Goal: Task Accomplishment & Management: Use online tool/utility

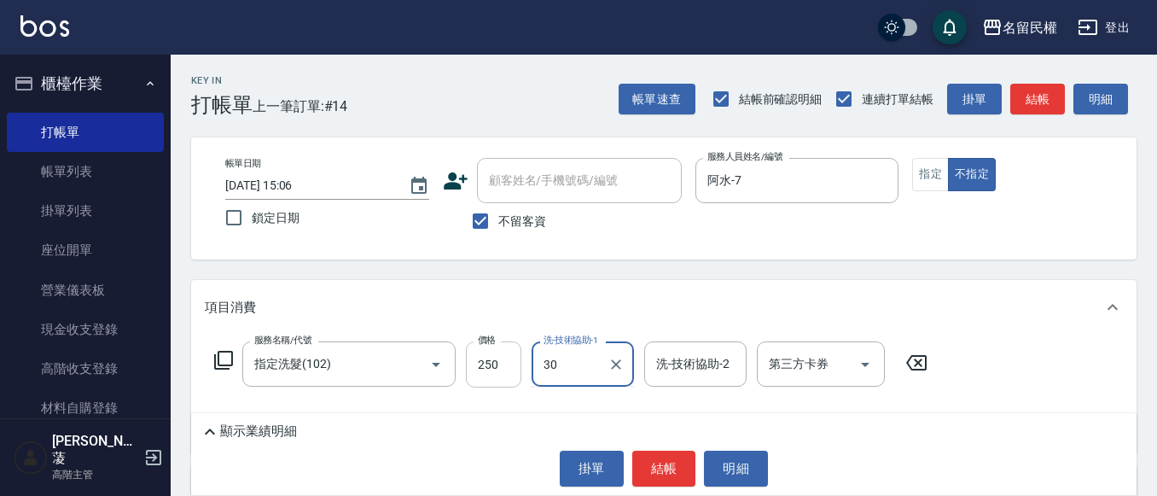
type input "30"
click at [500, 383] on input "250" at bounding box center [493, 364] width 55 height 46
type input "300"
type input "妘庭-22"
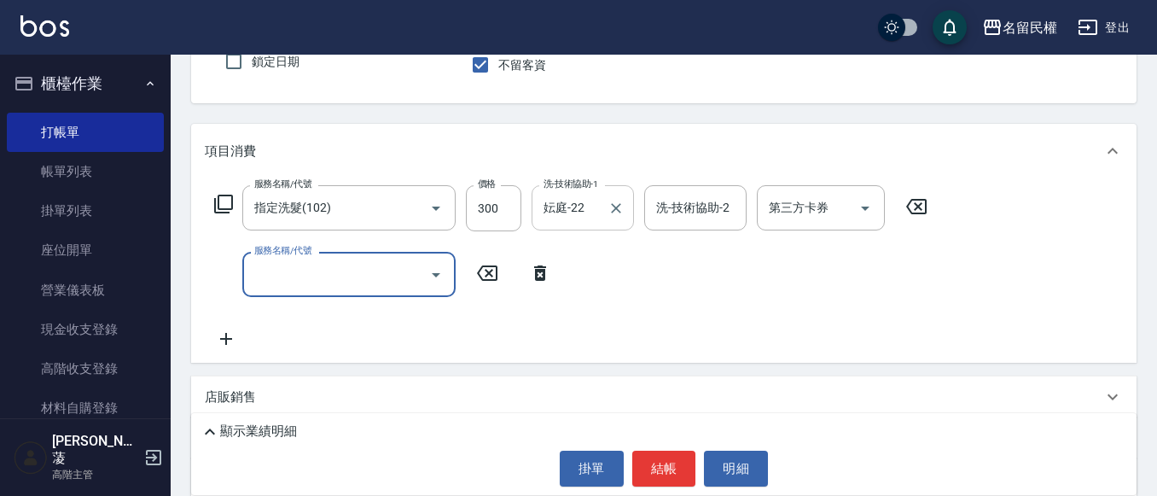
scroll to position [171, 0]
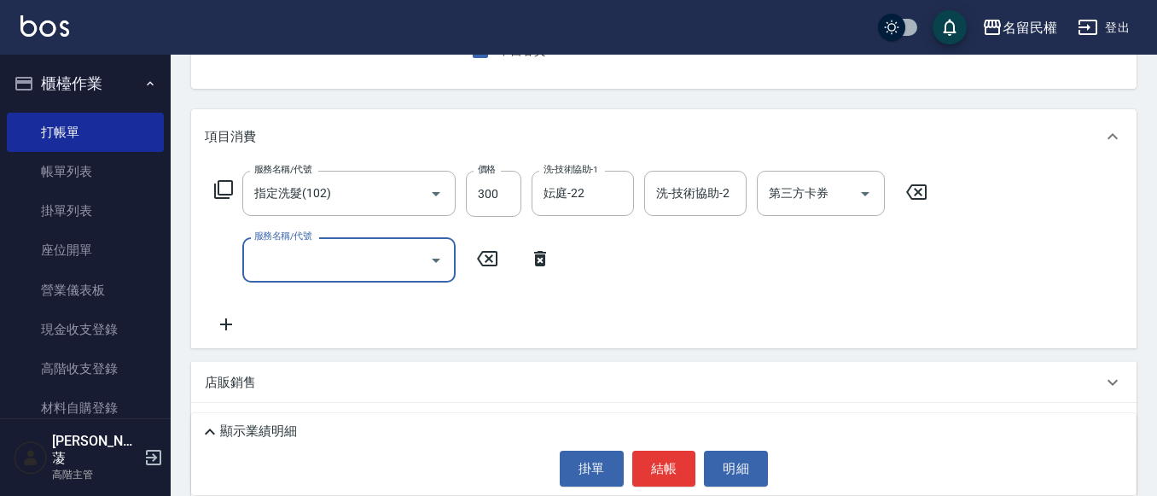
drag, startPoint x: 437, startPoint y: 239, endPoint x: 433, endPoint y: 248, distance: 9.5
click at [433, 246] on div at bounding box center [436, 259] width 26 height 45
click at [432, 248] on button "Open" at bounding box center [436, 260] width 27 height 27
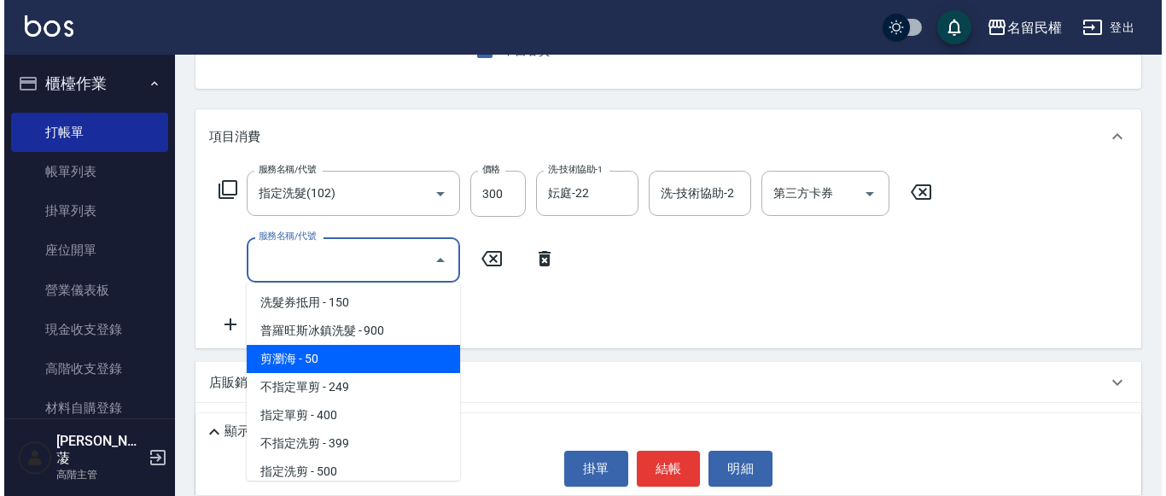
scroll to position [0, 0]
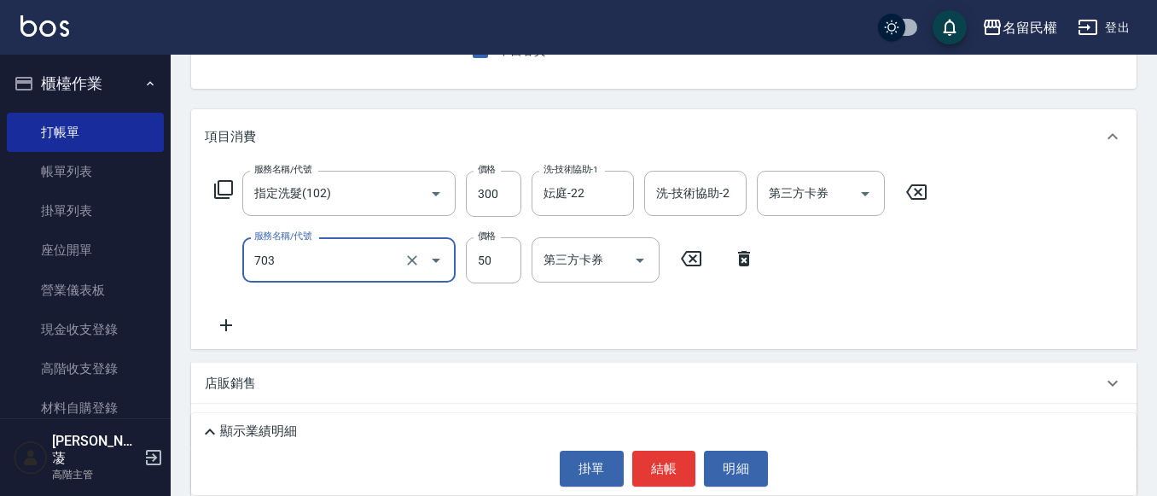
type input "青捲/吹捲/夾直/電棒/夾玉米鬚(703)"
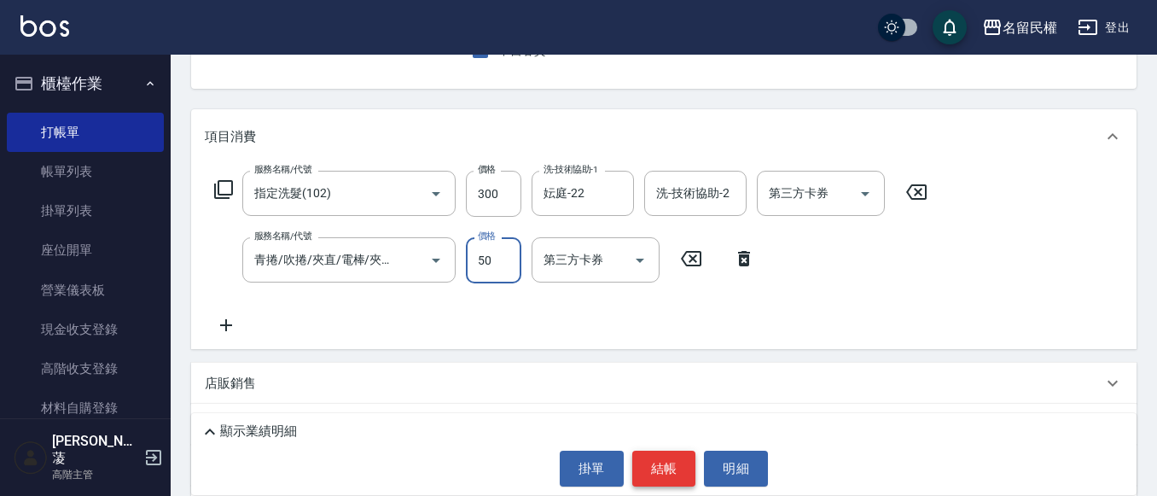
click at [661, 451] on button "結帳" at bounding box center [664, 469] width 64 height 36
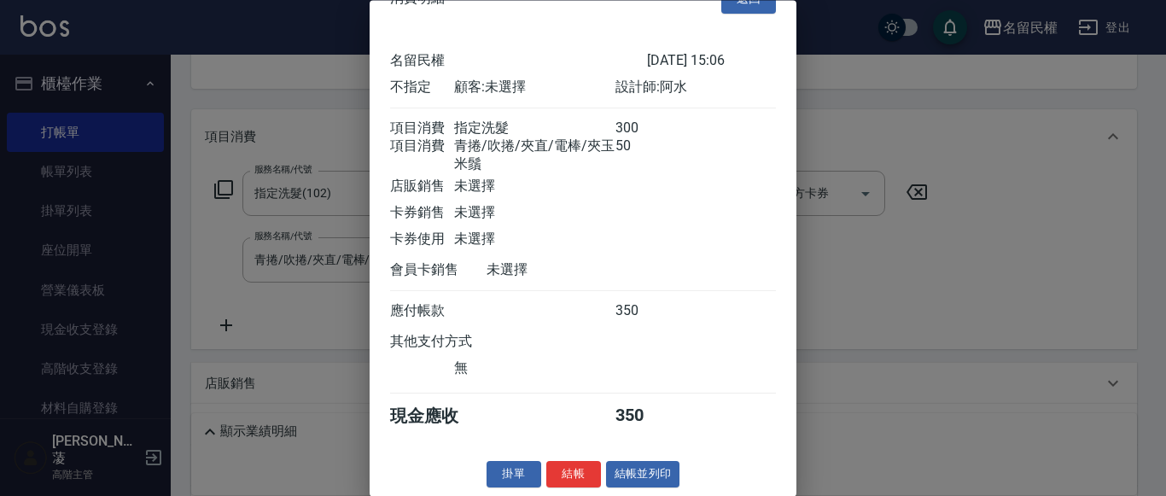
scroll to position [63, 0]
click at [556, 473] on button "結帳" at bounding box center [573, 475] width 55 height 26
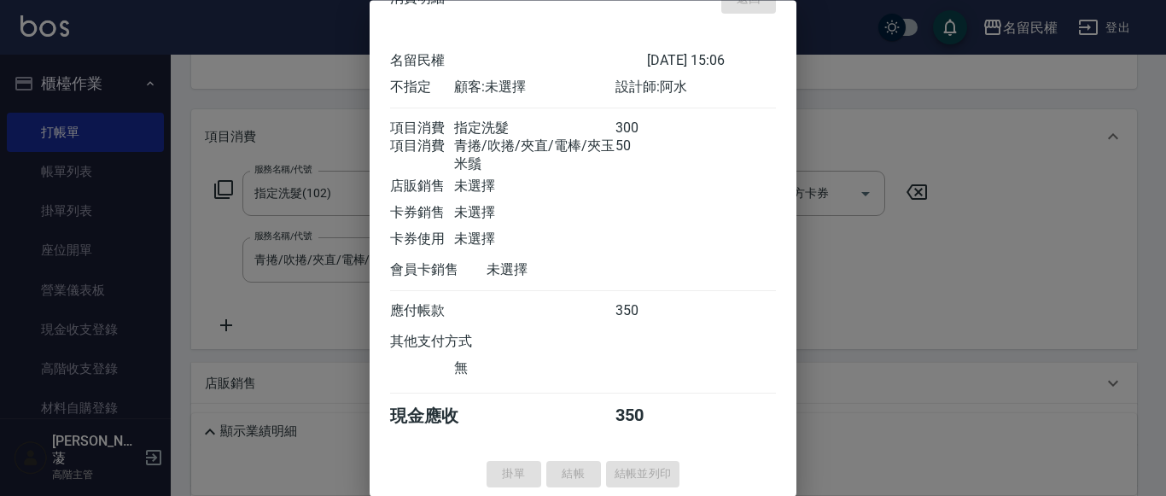
type input "[DATE] 15:46"
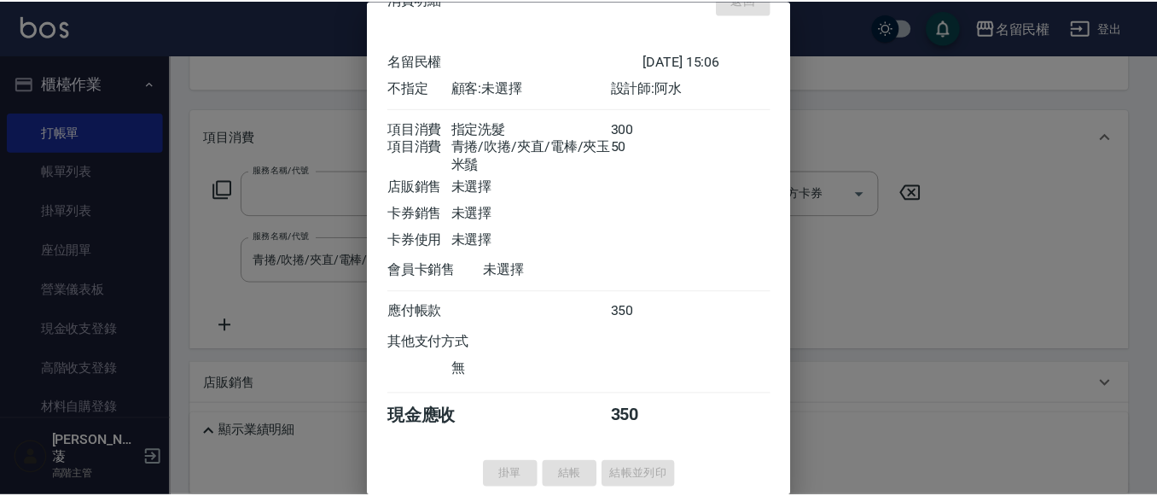
scroll to position [166, 0]
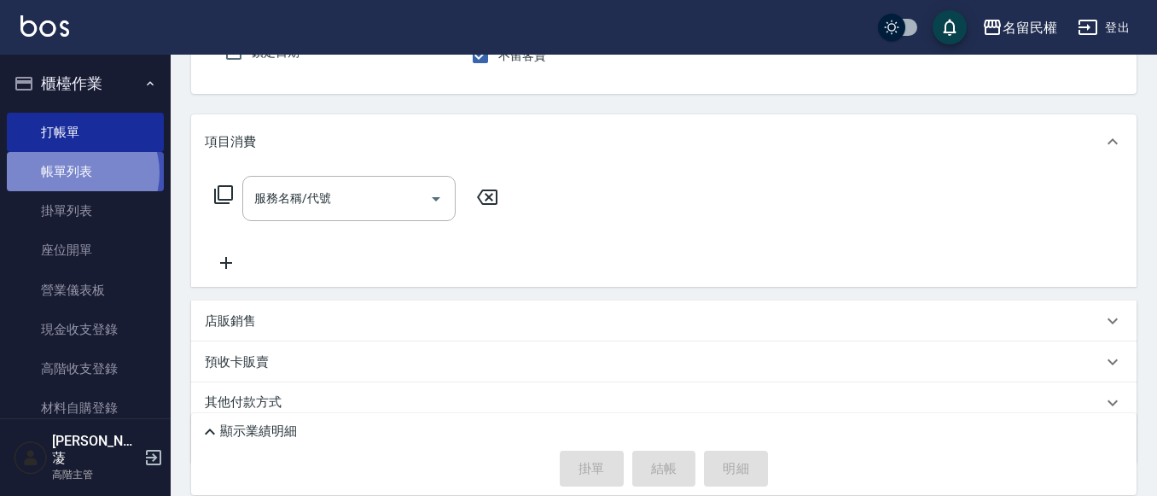
click at [78, 173] on link "帳單列表" at bounding box center [85, 171] width 157 height 39
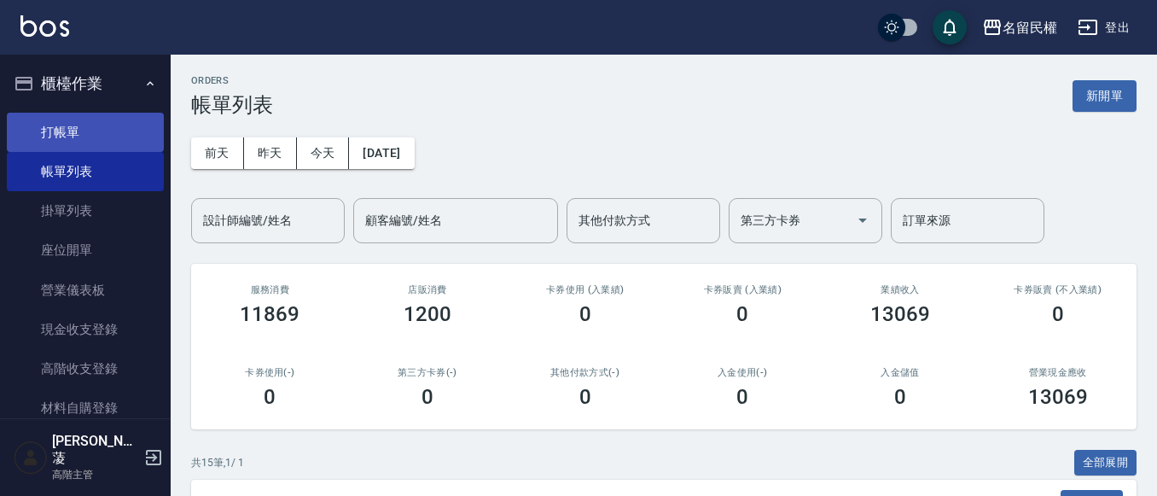
click at [102, 128] on link "打帳單" at bounding box center [85, 132] width 157 height 39
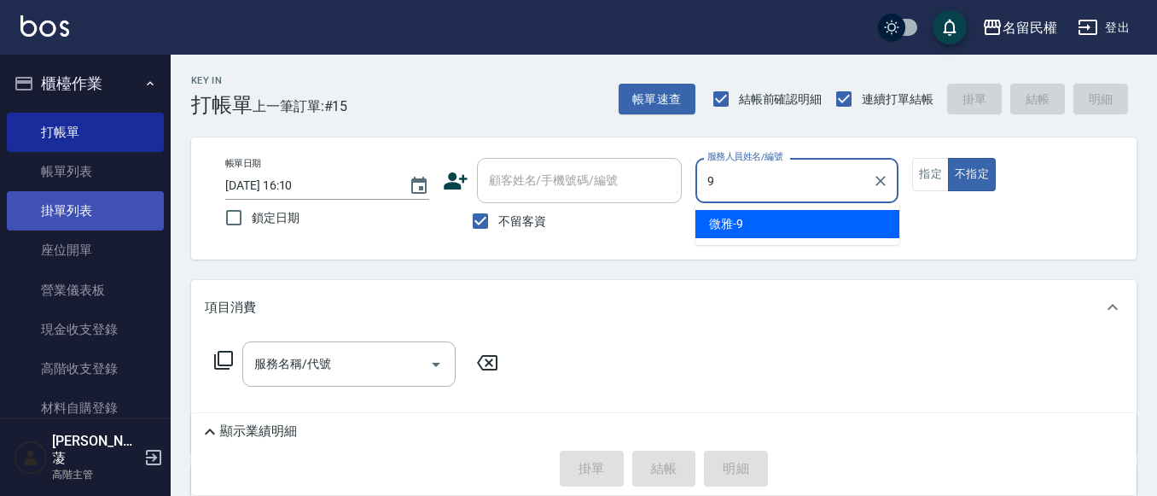
type input "微雅-9"
type button "false"
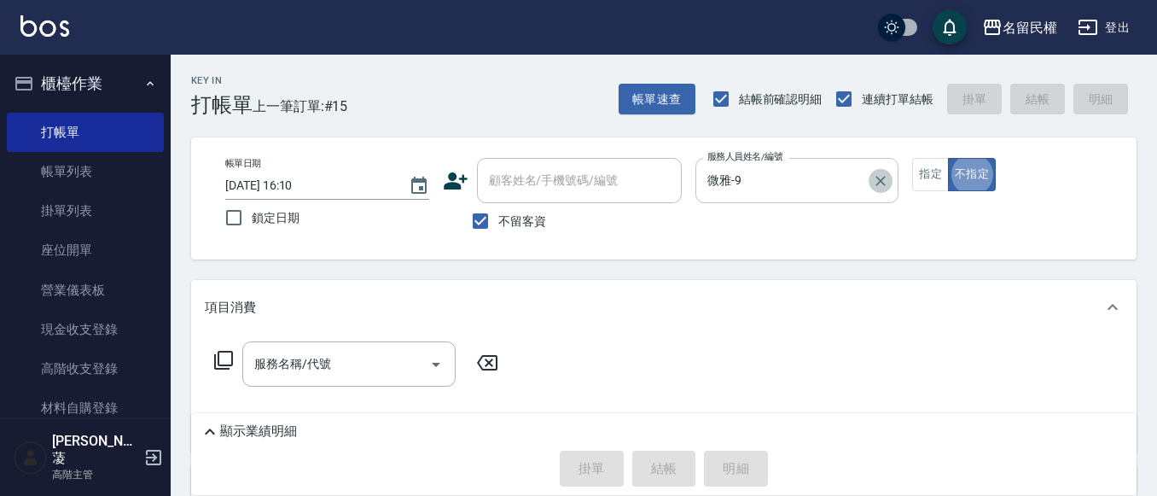
click at [887, 179] on icon "Clear" at bounding box center [880, 180] width 17 height 17
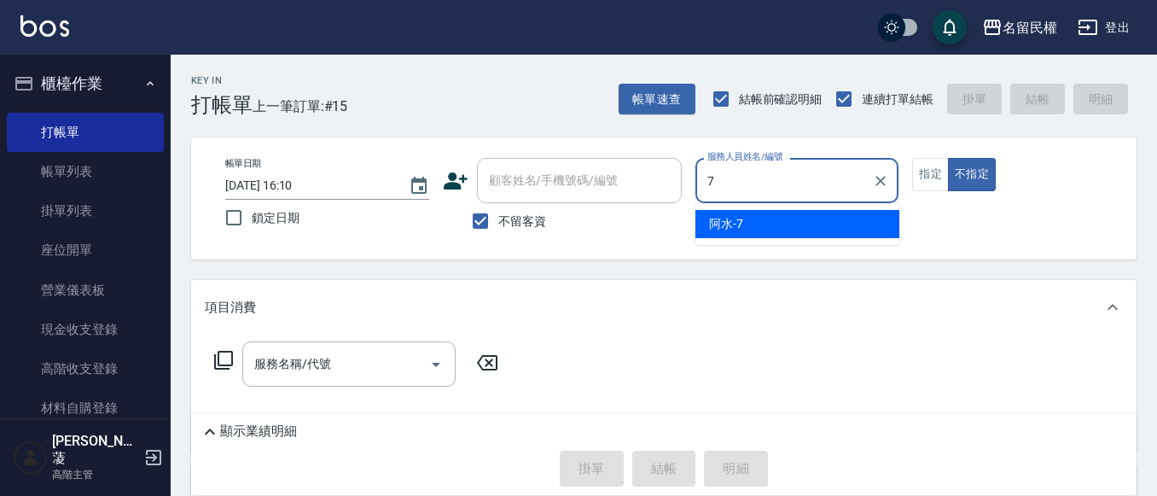
type input "阿水-7"
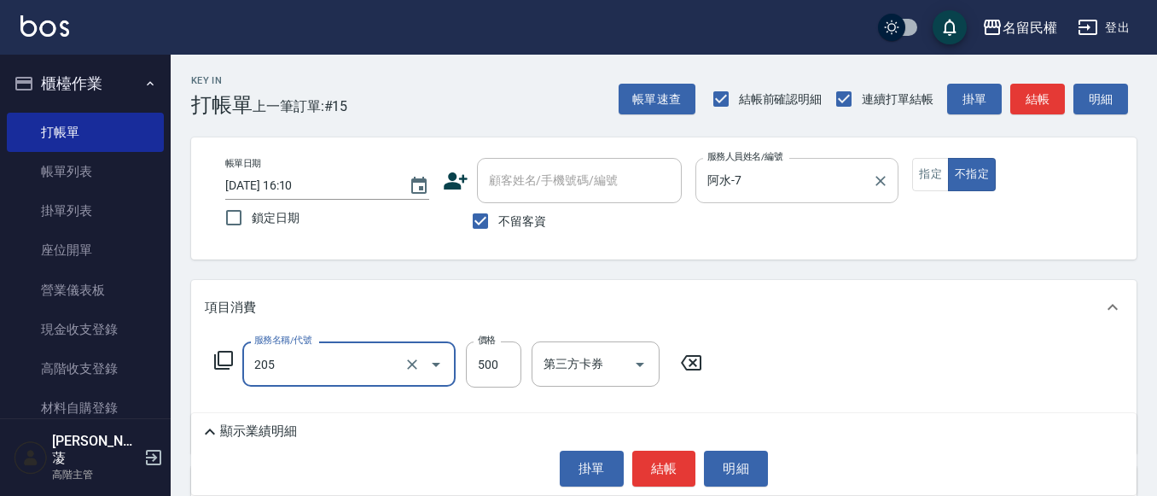
type input "指定洗剪(205)"
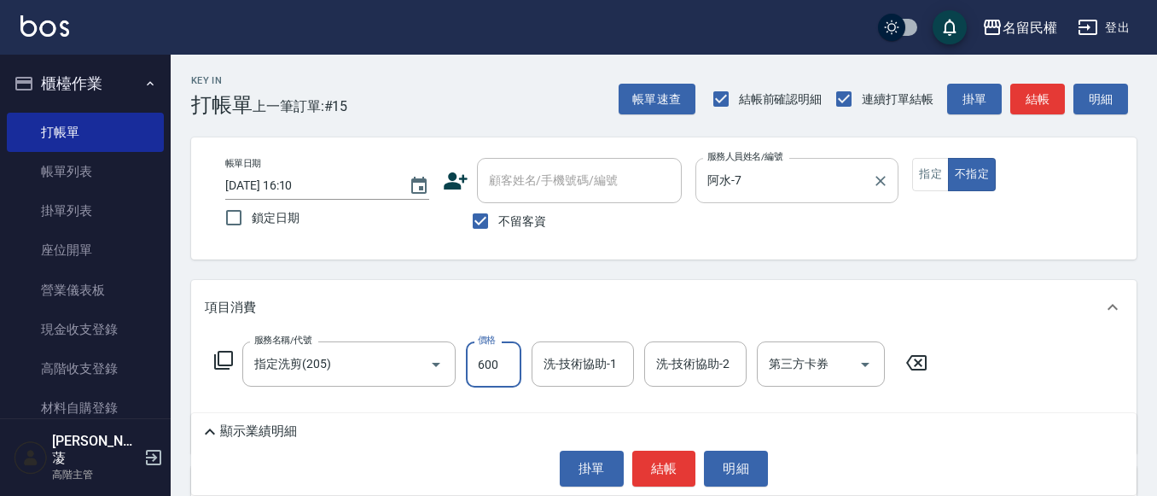
type input "600"
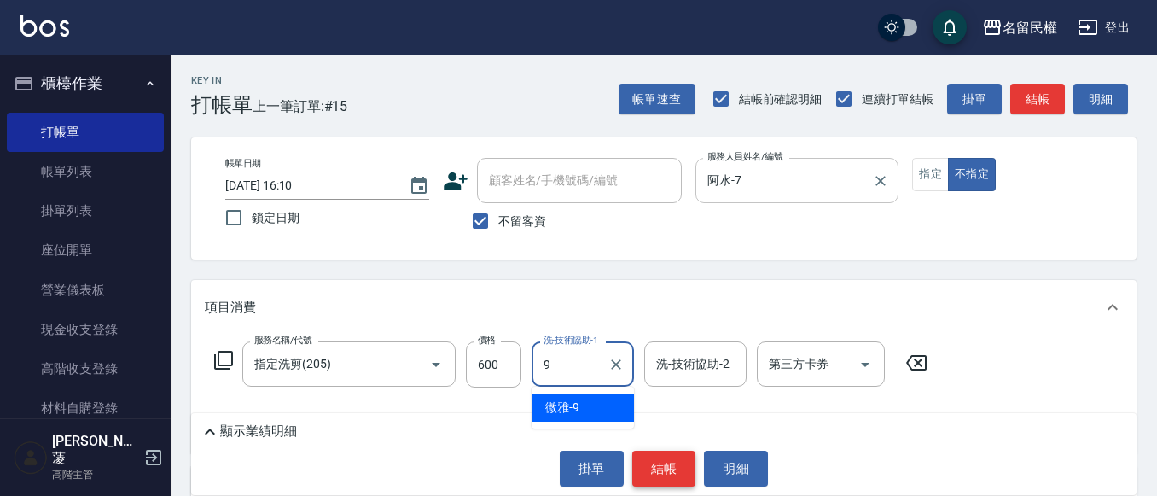
type input "微雅-9"
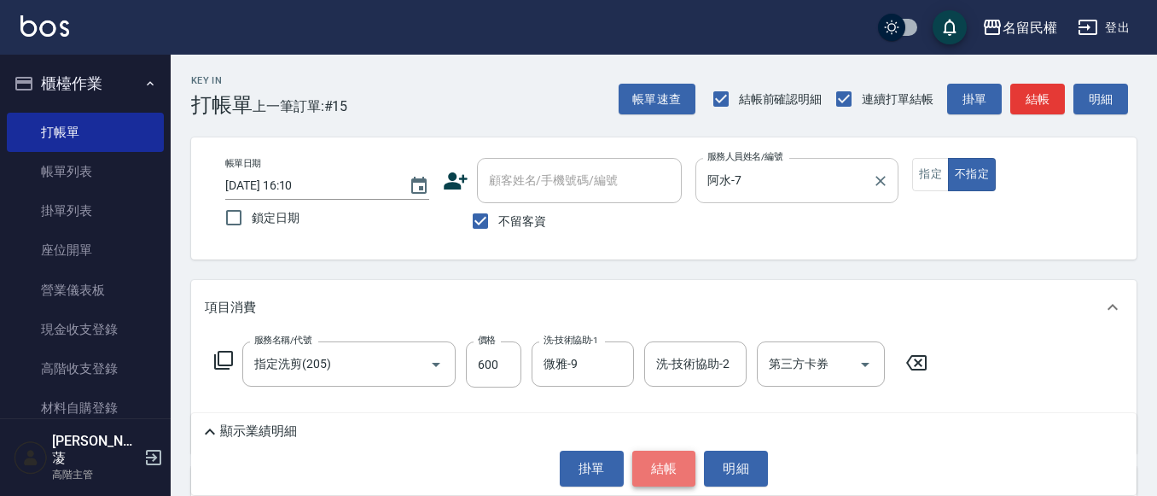
click at [664, 465] on button "結帳" at bounding box center [664, 469] width 64 height 36
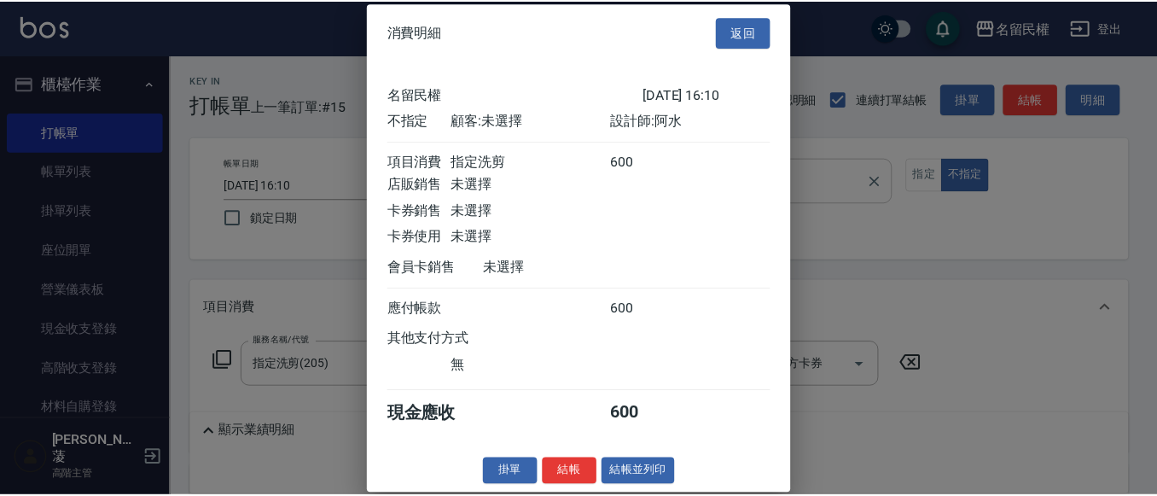
scroll to position [22, 0]
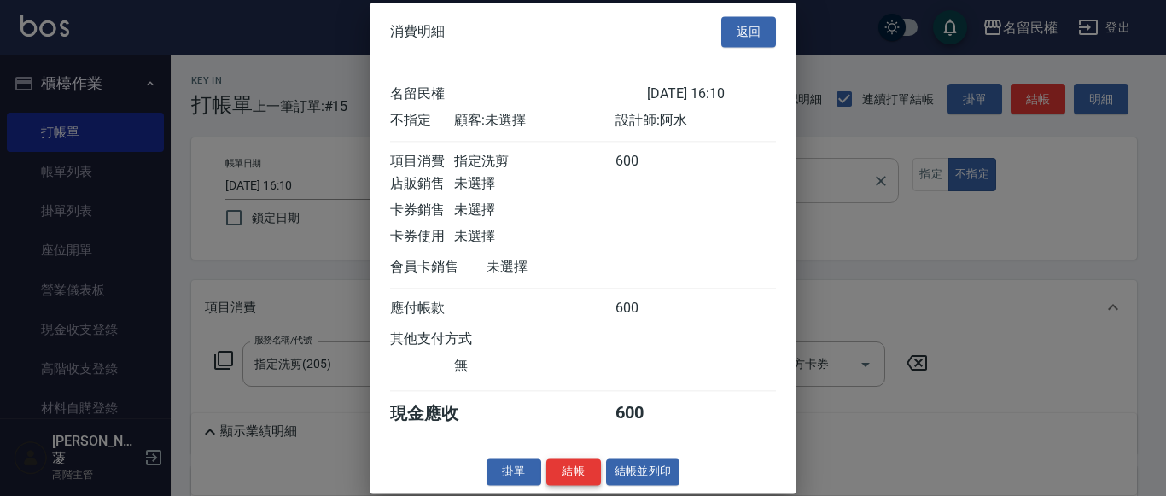
click at [590, 475] on button "結帳" at bounding box center [573, 471] width 55 height 26
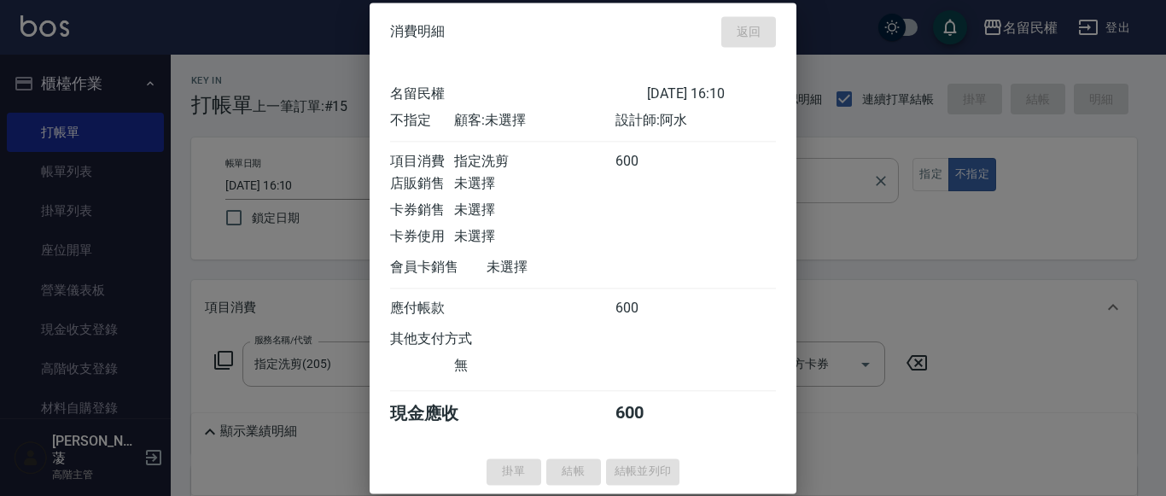
type input "[DATE] 16:38"
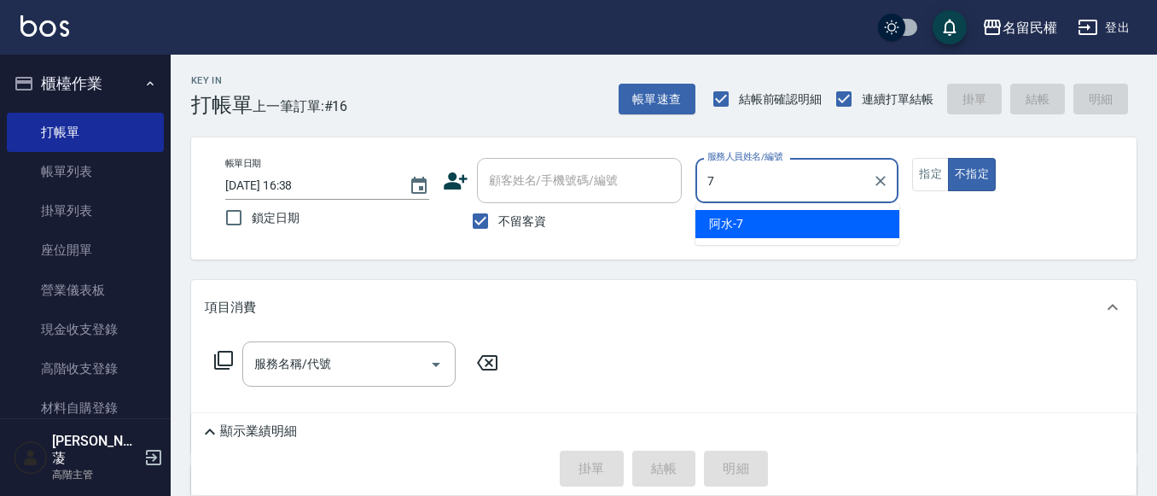
type input "阿水-7"
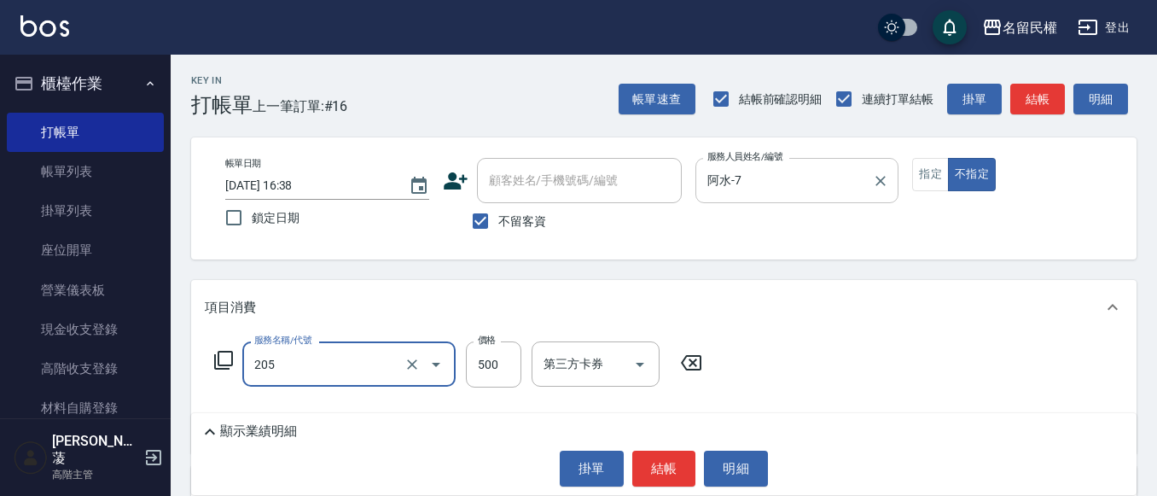
type input "指定洗剪(205)"
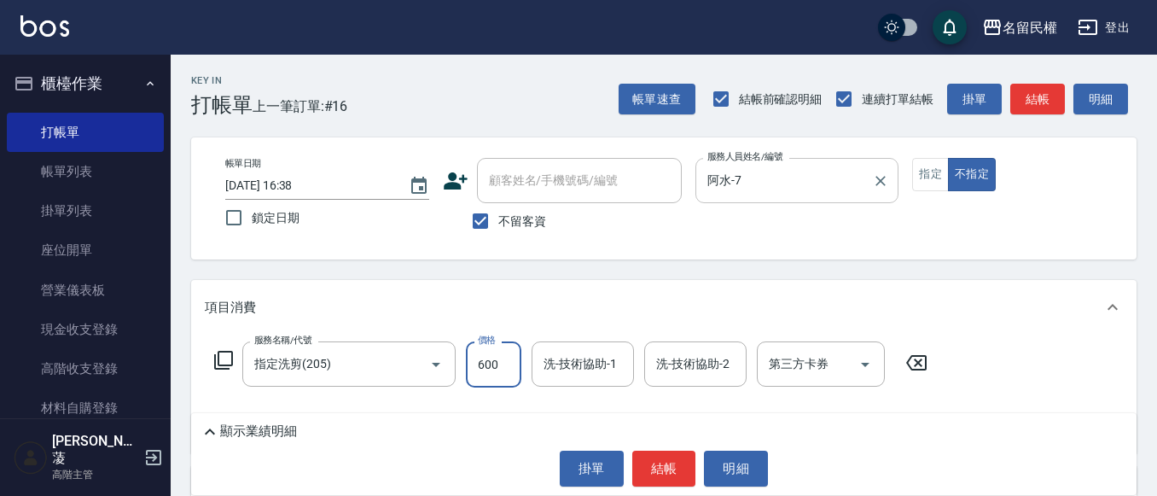
type input "600"
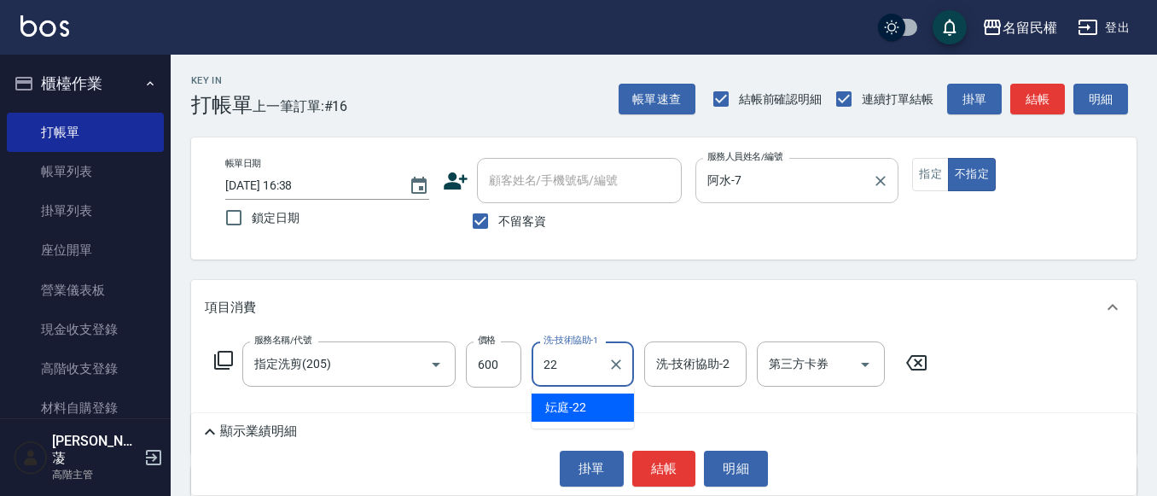
type input "妘庭-22"
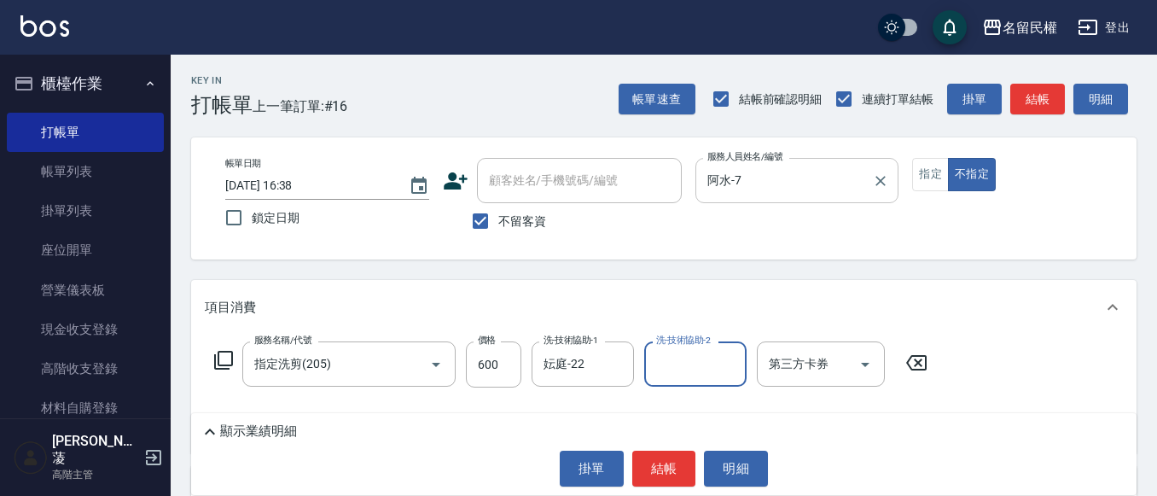
click at [657, 448] on div "顯示業績明細 掛單 結帳 明細" at bounding box center [664, 454] width 946 height 82
click at [672, 465] on button "結帳" at bounding box center [664, 469] width 64 height 36
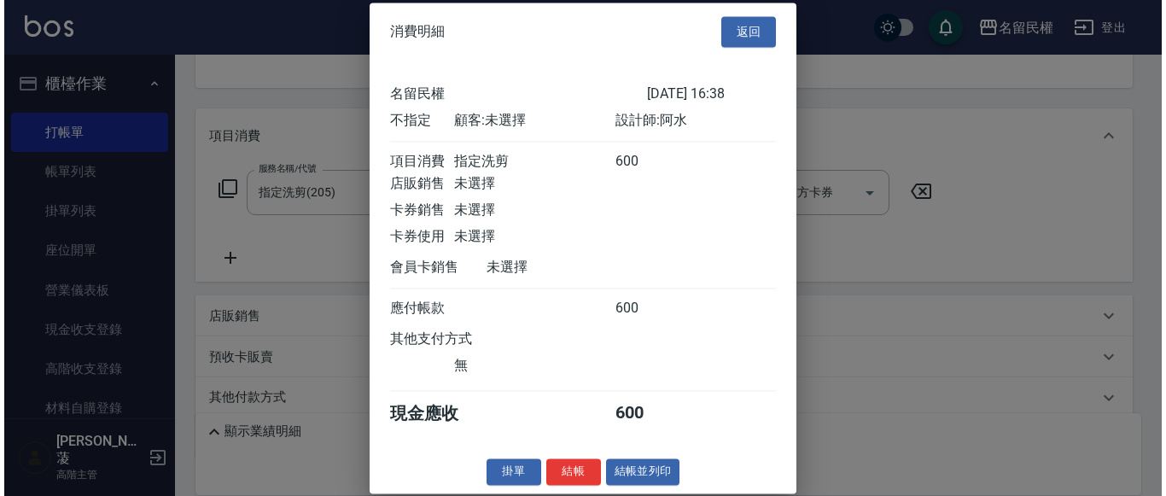
scroll to position [229, 0]
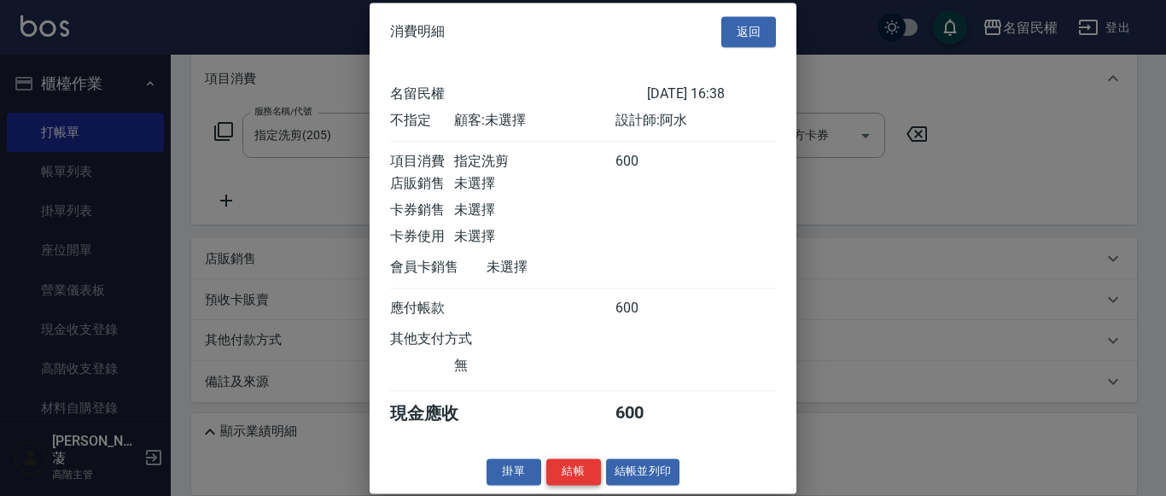
click at [574, 485] on button "結帳" at bounding box center [573, 471] width 55 height 26
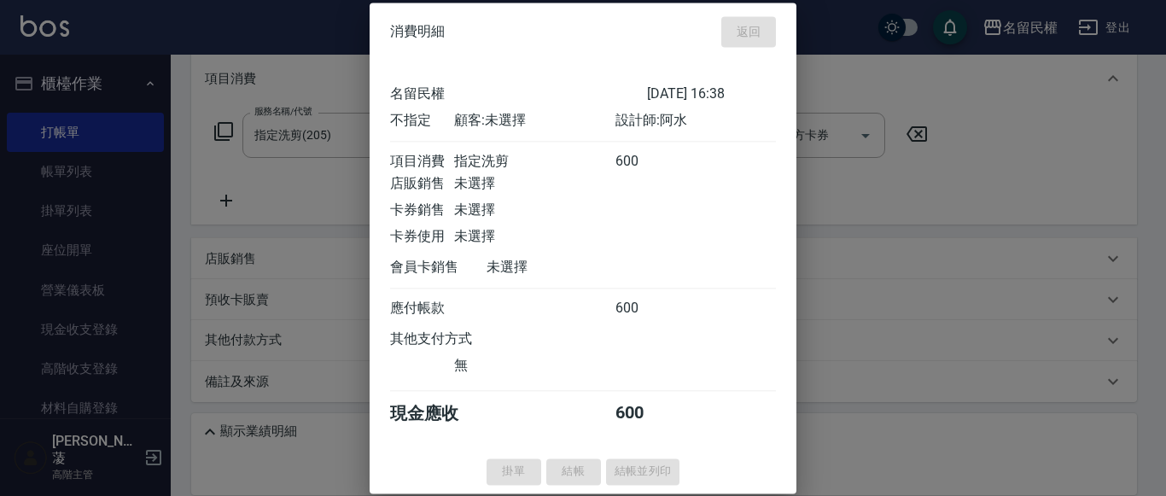
type input "[DATE] 16:43"
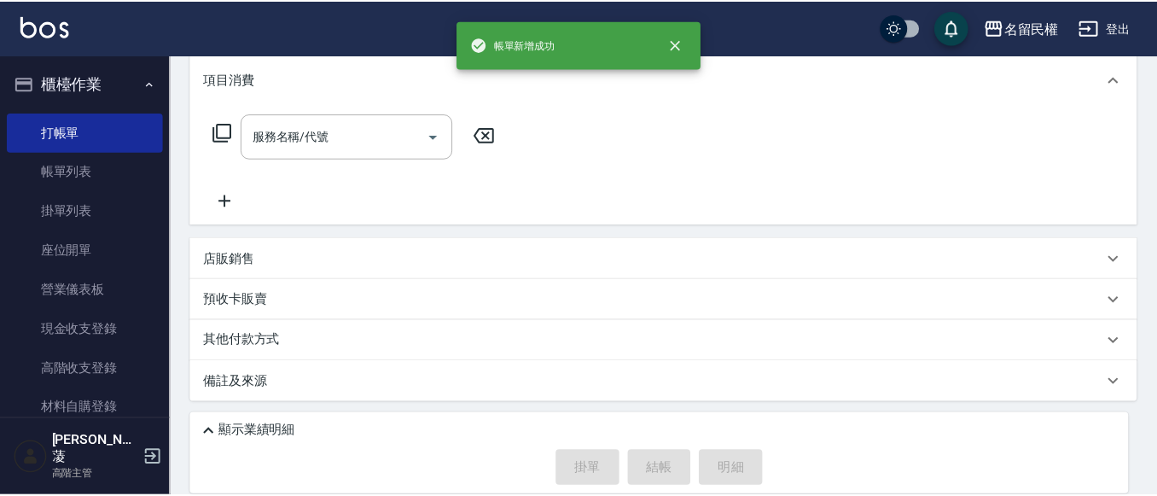
scroll to position [0, 0]
